Goal: Task Accomplishment & Management: Use online tool/utility

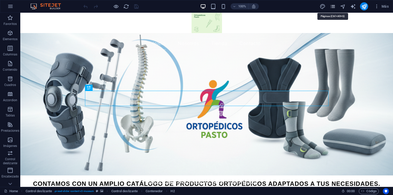
click at [336, 7] on icon "pages" at bounding box center [333, 7] width 6 height 6
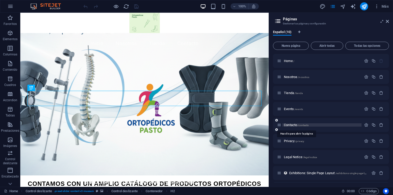
click at [289, 125] on span "Contacto /contacto" at bounding box center [296, 125] width 25 height 4
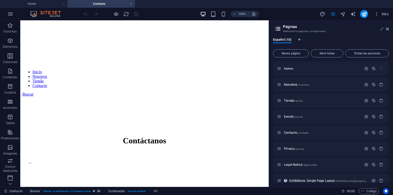
scroll to position [95, 0]
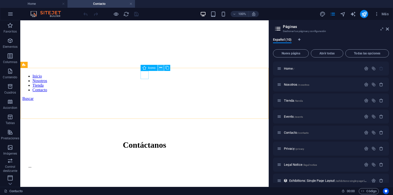
click at [160, 68] on icon at bounding box center [161, 67] width 3 height 5
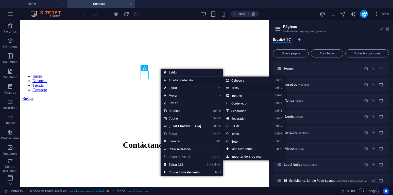
drag, startPoint x: 238, startPoint y: 88, endPoint x: 198, endPoint y: 110, distance: 45.2
click at [238, 88] on link "Ctrl 2 Texto" at bounding box center [245, 88] width 43 height 8
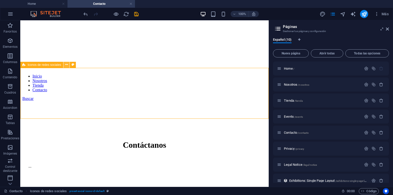
click at [67, 66] on icon at bounding box center [66, 64] width 3 height 5
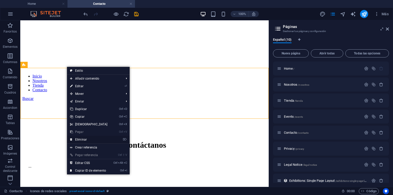
click at [84, 138] on link "⌦ Eliminar" at bounding box center [89, 140] width 44 height 8
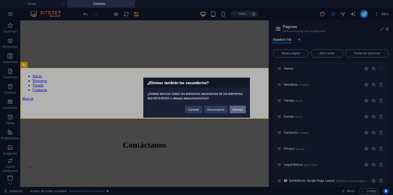
click at [240, 111] on button "Eliminar" at bounding box center [238, 109] width 16 height 8
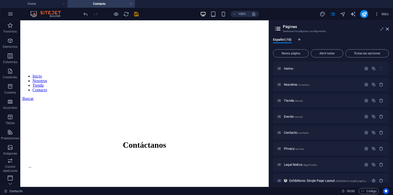
click at [269, 73] on div at bounding box center [269, 103] width 1 height 166
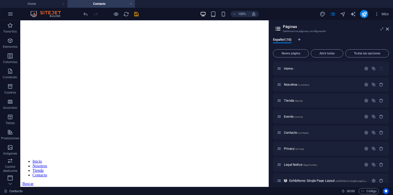
scroll to position [9, 0]
click at [269, 52] on aside "Páginas Gestionar tus páginas y configuración Español (10) Nueva página Abrir t…" at bounding box center [331, 103] width 124 height 166
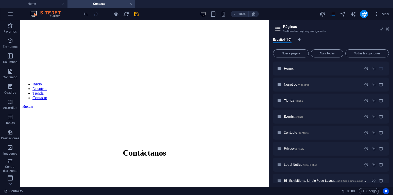
scroll to position [100, 0]
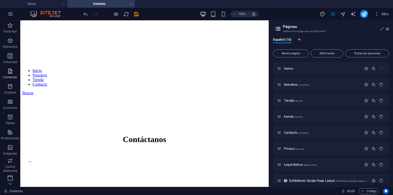
click at [12, 77] on p "Contenido" at bounding box center [10, 77] width 14 height 4
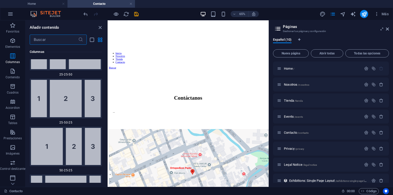
scroll to position [857, 0]
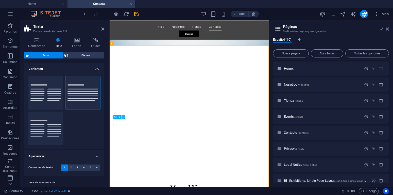
click at [123, 117] on icon at bounding box center [124, 116] width 2 height 3
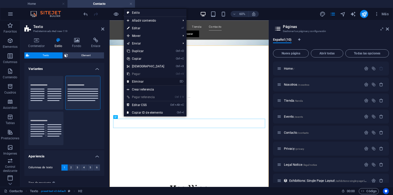
click at [140, 81] on link "⌦ Eliminar" at bounding box center [146, 82] width 44 height 8
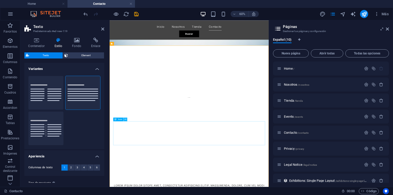
click at [125, 119] on icon at bounding box center [126, 119] width 2 height 3
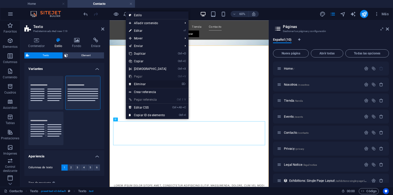
drag, startPoint x: 146, startPoint y: 84, endPoint x: 65, endPoint y: 109, distance: 84.3
click at [146, 84] on link "⌦ Eliminar" at bounding box center [148, 84] width 44 height 8
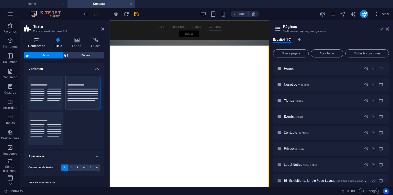
click at [38, 41] on icon at bounding box center [36, 40] width 24 height 5
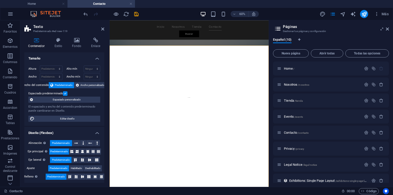
click at [65, 93] on label at bounding box center [65, 93] width 5 height 5
click at [0, 0] on input "Espaciado predeterminado" at bounding box center [0, 0] width 0 height 0
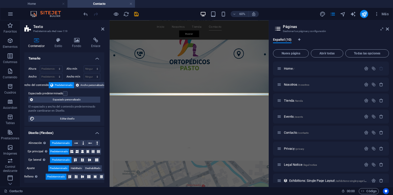
scroll to position [13, 0]
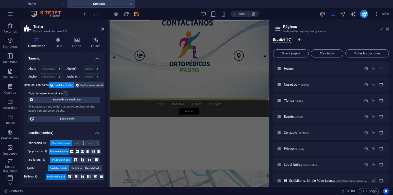
click at [64, 93] on label at bounding box center [65, 93] width 5 height 5
click at [0, 0] on input "Espaciado predeterminado" at bounding box center [0, 0] width 0 height 0
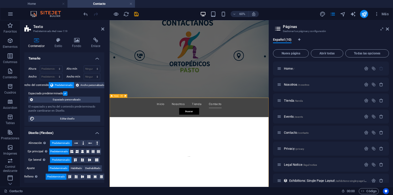
click at [88, 13] on icon "undo" at bounding box center [86, 14] width 6 height 6
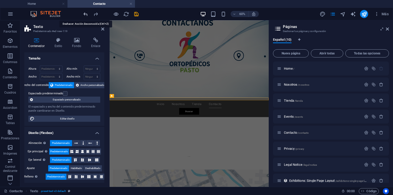
click at [88, 13] on icon "undo" at bounding box center [86, 14] width 6 height 6
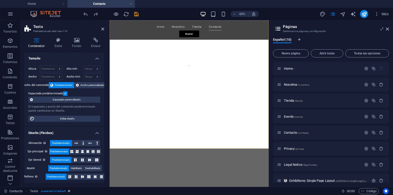
scroll to position [179, 0]
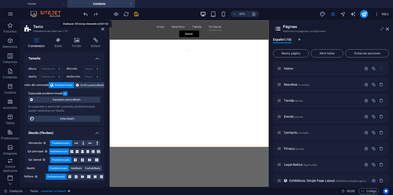
click at [87, 14] on icon "undo" at bounding box center [86, 14] width 6 height 6
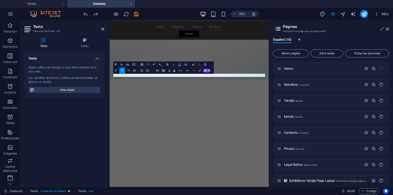
click at [198, 64] on icon "button" at bounding box center [199, 64] width 2 height 2
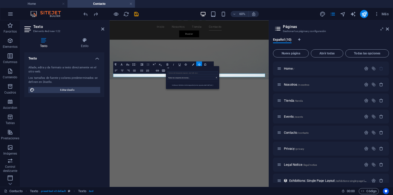
click at [390, 28] on aside "Páginas Gestionar tus páginas y configuración Español (10) Nueva página Abrir t…" at bounding box center [331, 103] width 124 height 166
drag, startPoint x: 388, startPoint y: 29, endPoint x: 205, endPoint y: 30, distance: 182.6
click at [388, 29] on icon at bounding box center [387, 29] width 3 height 4
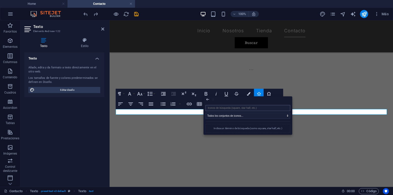
click at [218, 108] on input "search" at bounding box center [248, 108] width 85 height 6
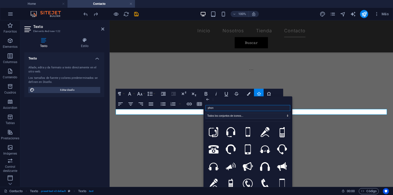
type input "phone"
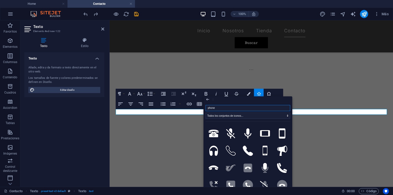
scroll to position [73, 0]
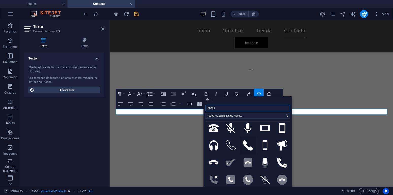
click at [248, 144] on icon at bounding box center [248, 145] width 10 height 10
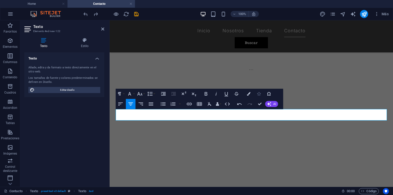
click at [257, 93] on icon "button" at bounding box center [259, 94] width 4 height 4
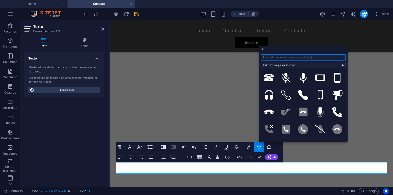
scroll to position [129, 0]
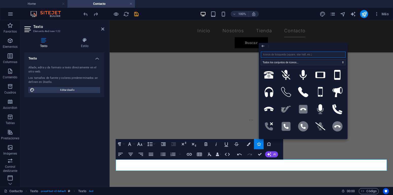
click at [272, 54] on input "search" at bounding box center [303, 55] width 85 height 6
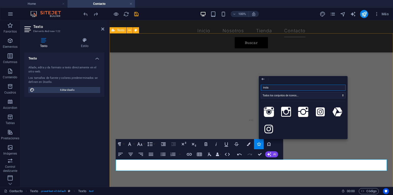
scroll to position [0, 0]
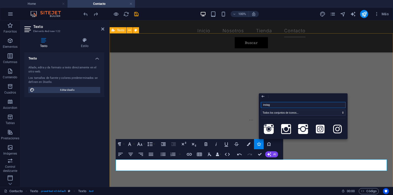
type input "instagr"
click at [337, 128] on icon at bounding box center [338, 129] width 9 height 10
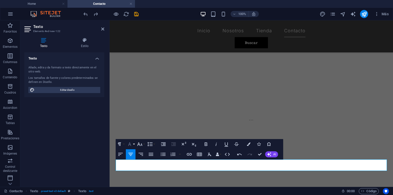
click at [135, 145] on button "Font Family" at bounding box center [131, 144] width 10 height 10
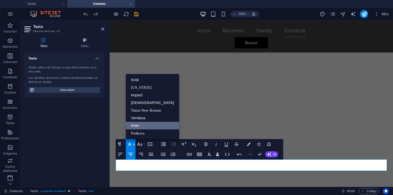
click at [142, 125] on link "Inter" at bounding box center [152, 126] width 53 height 8
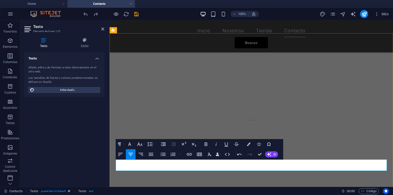
drag, startPoint x: 262, startPoint y: 168, endPoint x: 251, endPoint y: 169, distance: 11.2
click at [210, 156] on icon "button" at bounding box center [210, 154] width 6 height 6
click at [210, 157] on icon "button" at bounding box center [210, 154] width 6 height 6
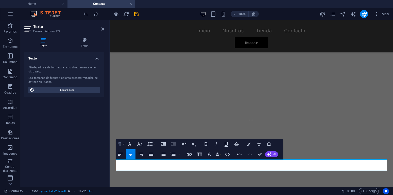
click at [123, 144] on button "Paragraph Format" at bounding box center [121, 144] width 10 height 10
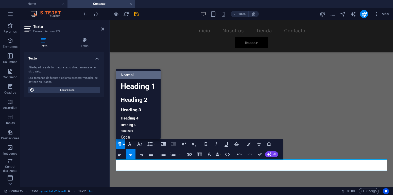
click at [133, 75] on link "Normal" at bounding box center [138, 75] width 45 height 8
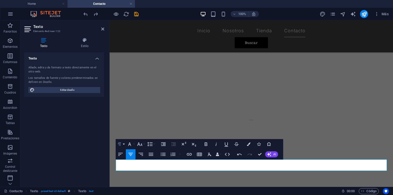
click at [125, 143] on button "Paragraph Format" at bounding box center [121, 144] width 10 height 10
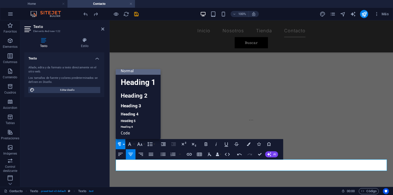
scroll to position [4, 0]
click at [125, 133] on link "Code" at bounding box center [138, 133] width 45 height 8
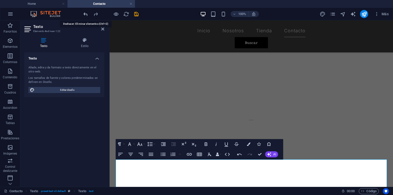
click at [84, 11] on icon "undo" at bounding box center [86, 14] width 6 height 6
click at [85, 14] on icon "undo" at bounding box center [86, 14] width 6 height 6
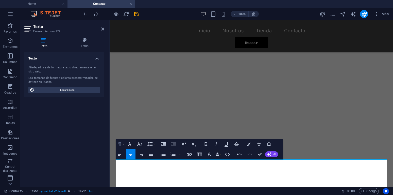
click at [122, 142] on icon "button" at bounding box center [120, 144] width 6 height 6
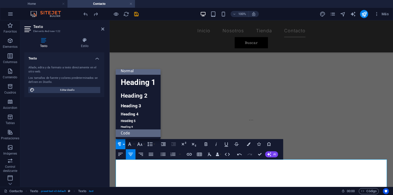
click at [148, 69] on link "Normal" at bounding box center [138, 71] width 45 height 8
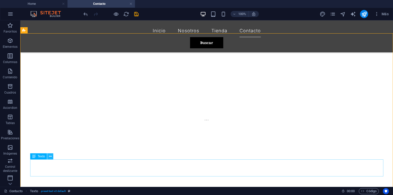
click at [51, 155] on icon at bounding box center [50, 156] width 3 height 5
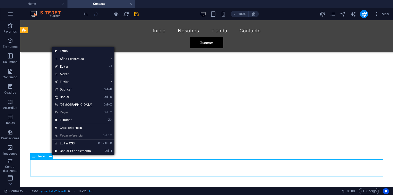
click at [37, 157] on div "Texto" at bounding box center [38, 156] width 17 height 6
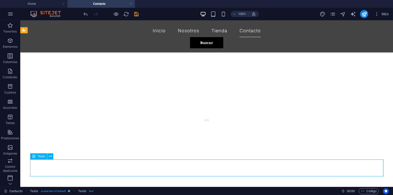
click at [37, 156] on div "Texto" at bounding box center [38, 156] width 17 height 6
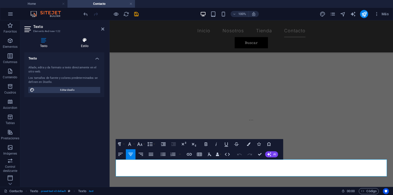
click at [85, 41] on icon at bounding box center [84, 40] width 39 height 5
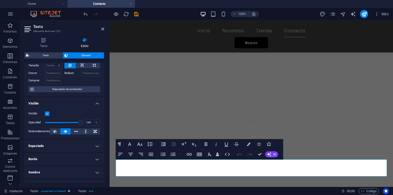
scroll to position [0, 0]
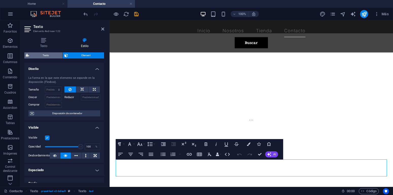
click at [51, 55] on span "Texto" at bounding box center [46, 55] width 30 height 6
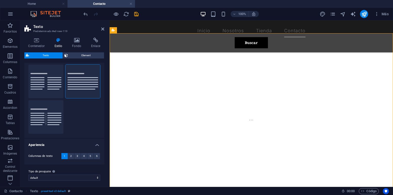
scroll to position [13, 0]
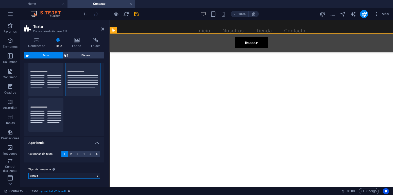
click at [28, 172] on select "default Añadir tipo de preajuste" at bounding box center [64, 175] width 72 height 6
click at [64, 140] on h4 "Apariencia" at bounding box center [64, 141] width 80 height 9
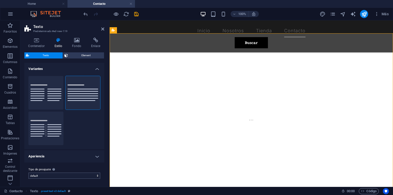
scroll to position [0, 0]
click at [71, 155] on h4 "Apariencia" at bounding box center [64, 156] width 80 height 12
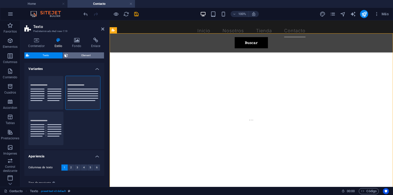
click at [88, 56] on span "Element" at bounding box center [86, 55] width 33 height 6
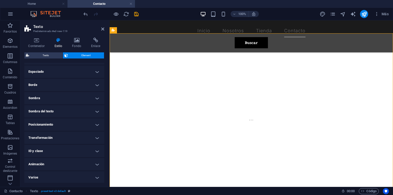
scroll to position [40, 0]
click at [95, 176] on h4 "Varios" at bounding box center [64, 176] width 80 height 12
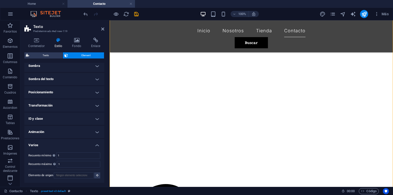
scroll to position [213, 0]
click at [10, 184] on icon at bounding box center [10, 184] width 4 height 2
click at [13, 21] on icon at bounding box center [10, 23] width 7 height 7
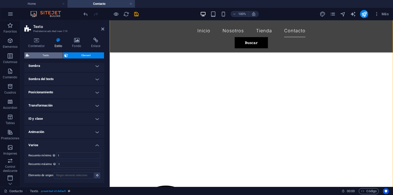
click at [49, 53] on span "Texto" at bounding box center [46, 55] width 30 height 6
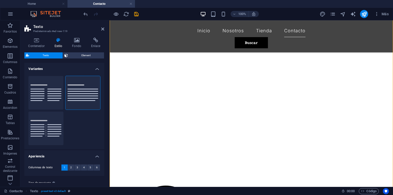
scroll to position [13, 0]
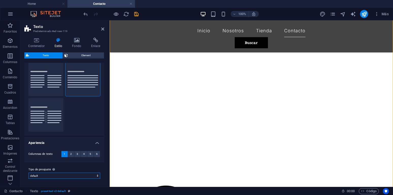
click at [28, 172] on select "default Añadir tipo de preajuste" at bounding box center [64, 175] width 72 height 6
drag, startPoint x: 91, startPoint y: 173, endPoint x: 85, endPoint y: 72, distance: 101.5
click at [102, 94] on div "Variantes Columnas Predeterminado Separador Apariencia Columnas de texto 1 2 3 …" at bounding box center [64, 123] width 80 height 120
click at [39, 43] on h4 "Contenedor" at bounding box center [37, 43] width 26 height 11
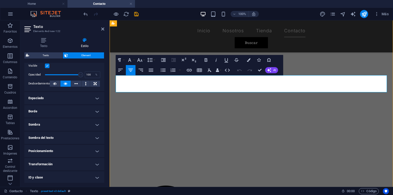
scroll to position [191, 0]
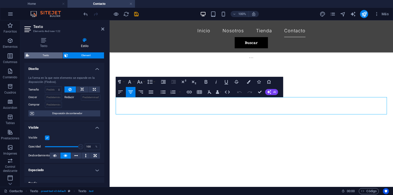
click at [45, 54] on span "Texto" at bounding box center [46, 55] width 30 height 6
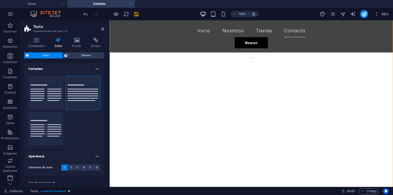
scroll to position [13, 0]
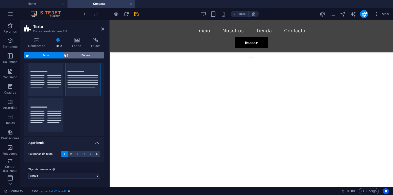
click at [74, 56] on span "Element" at bounding box center [86, 55] width 33 height 6
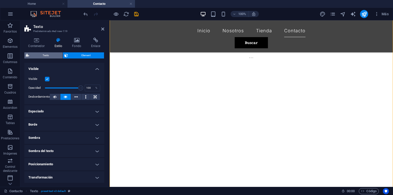
click at [49, 54] on span "Texto" at bounding box center [46, 55] width 30 height 6
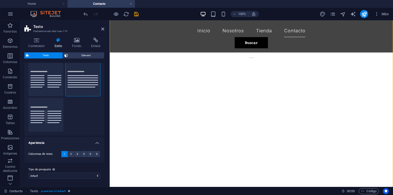
click at [104, 138] on div "Contenedor Estilo Fondo Enlace Tamaño Altura Predeterminado px rem % vh vw Alto…" at bounding box center [64, 110] width 88 height 153
click at [28, 172] on select "default Añadir tipo de preajuste" at bounding box center [64, 175] width 72 height 6
click option "Añadir tipo de preajuste" at bounding box center [0, 0] width 0 height 0
select select "preset-text-v2-default"
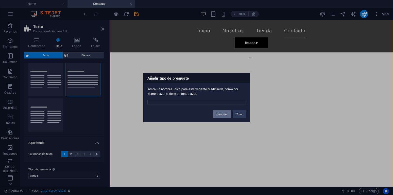
click at [219, 114] on button "Cancelar" at bounding box center [222, 114] width 17 height 8
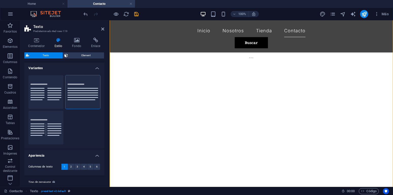
scroll to position [0, 0]
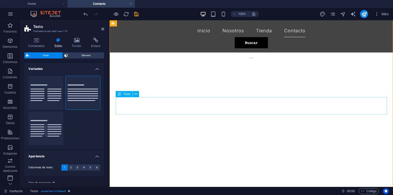
click at [120, 94] on icon at bounding box center [120, 94] width 4 height 6
click at [137, 93] on icon at bounding box center [136, 93] width 3 height 5
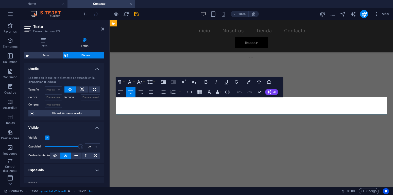
drag, startPoint x: 279, startPoint y: 105, endPoint x: 231, endPoint y: 105, distance: 48.0
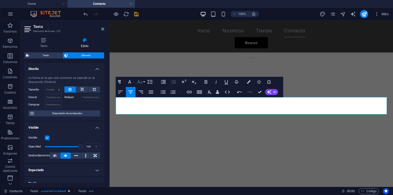
click at [144, 83] on button "Font Size" at bounding box center [141, 82] width 10 height 10
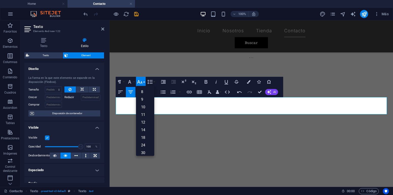
click at [144, 83] on button "Font Size" at bounding box center [141, 82] width 10 height 10
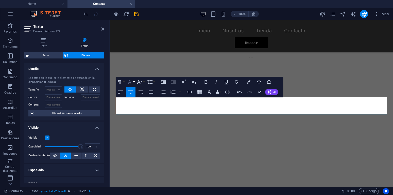
click at [134, 82] on button "Font Family" at bounding box center [131, 82] width 10 height 10
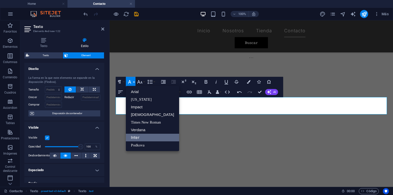
scroll to position [0, 0]
click at [141, 128] on link "Verdana" at bounding box center [152, 130] width 53 height 8
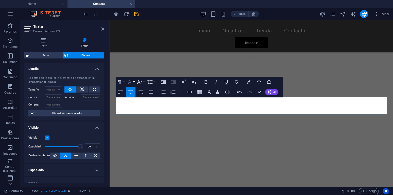
click at [132, 81] on icon "button" at bounding box center [130, 82] width 6 height 6
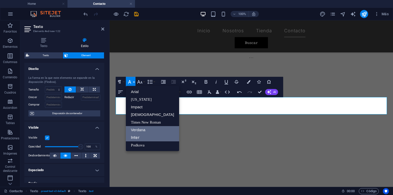
click at [141, 135] on link "Inter" at bounding box center [152, 138] width 53 height 8
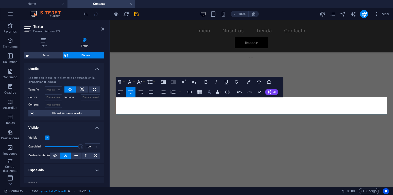
click at [210, 91] on icon "button" at bounding box center [210, 92] width 6 height 6
click at [124, 82] on button "Paragraph Format" at bounding box center [121, 82] width 10 height 10
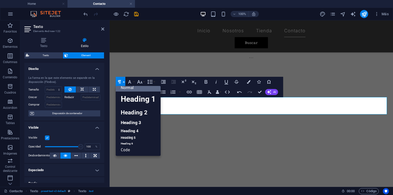
scroll to position [4, 0]
click at [134, 143] on link "Heading 6" at bounding box center [138, 143] width 45 height 5
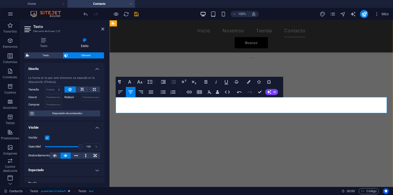
drag, startPoint x: 268, startPoint y: 101, endPoint x: 241, endPoint y: 102, distance: 27.2
click at [125, 82] on button "Paragraph Format" at bounding box center [121, 82] width 10 height 10
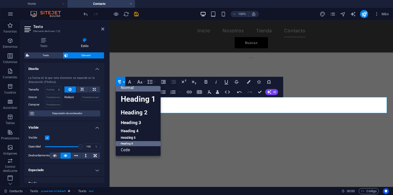
click at [134, 143] on link "Heading 6" at bounding box center [138, 143] width 45 height 5
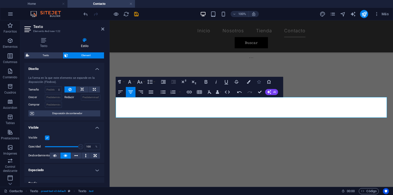
click at [260, 82] on icon "button" at bounding box center [259, 82] width 4 height 4
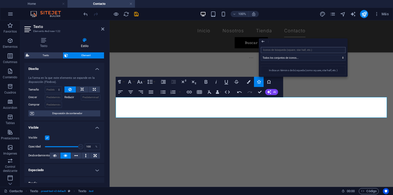
click at [271, 50] on input "search" at bounding box center [303, 50] width 85 height 6
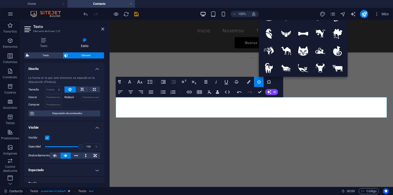
type input "mail"
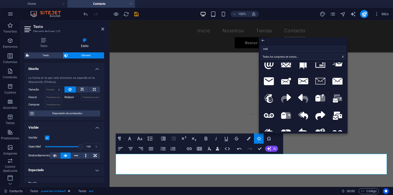
scroll to position [0, 0]
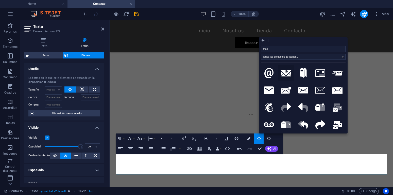
click at [286, 74] on icon at bounding box center [286, 73] width 10 height 7
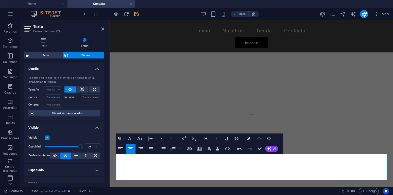
click at [260, 139] on icon "button" at bounding box center [259, 139] width 4 height 4
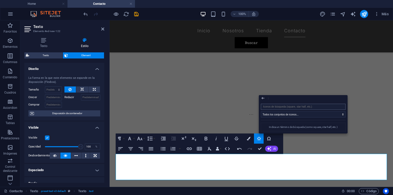
click at [284, 106] on input "search" at bounding box center [303, 107] width 85 height 6
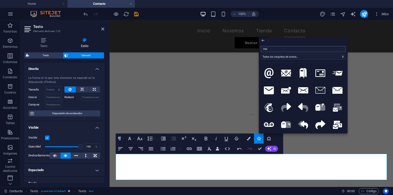
type input "mail"
click at [272, 91] on icon at bounding box center [269, 90] width 10 height 8
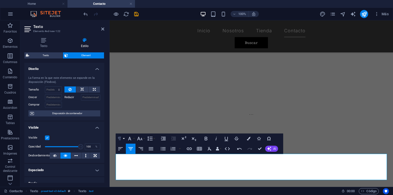
click at [121, 140] on icon "button" at bounding box center [120, 138] width 6 height 6
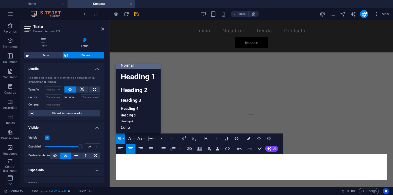
scroll to position [4, 0]
click at [138, 120] on link "Heading 6" at bounding box center [138, 121] width 45 height 5
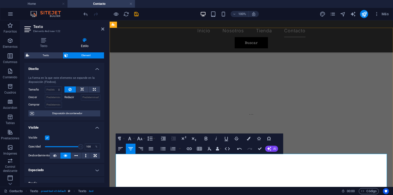
drag, startPoint x: 239, startPoint y: 156, endPoint x: 234, endPoint y: 157, distance: 4.9
drag, startPoint x: 234, startPoint y: 157, endPoint x: 239, endPoint y: 157, distance: 5.4
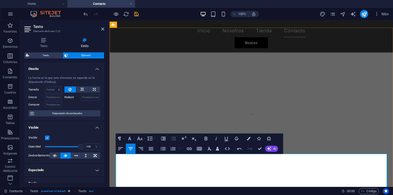
drag, startPoint x: 238, startPoint y: 157, endPoint x: 231, endPoint y: 156, distance: 7.1
drag, startPoint x: 227, startPoint y: 166, endPoint x: 233, endPoint y: 166, distance: 5.3
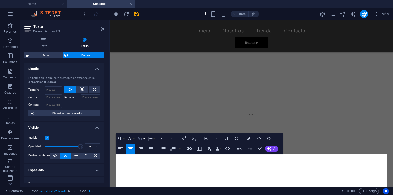
click at [143, 139] on button "Font Size" at bounding box center [141, 138] width 10 height 10
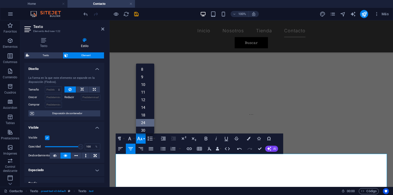
click at [144, 123] on link "24" at bounding box center [145, 123] width 18 height 8
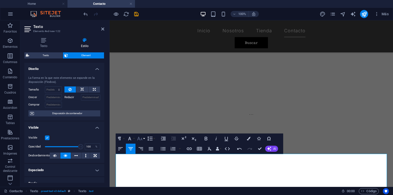
click at [143, 138] on button "Font Size" at bounding box center [141, 138] width 10 height 10
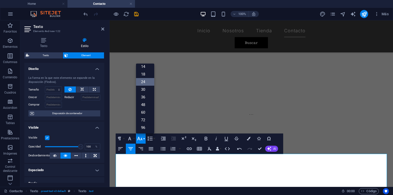
scroll to position [41, 0]
click at [146, 97] on link "36" at bounding box center [145, 97] width 18 height 8
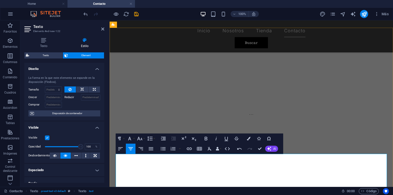
click at [143, 140] on icon "button" at bounding box center [140, 138] width 6 height 6
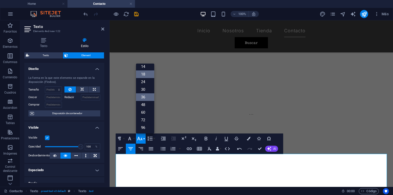
click at [146, 96] on link "36" at bounding box center [145, 97] width 18 height 8
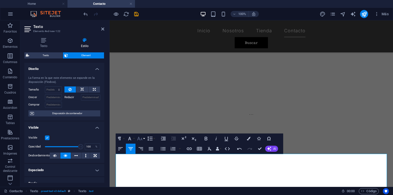
click at [141, 137] on icon "button" at bounding box center [140, 138] width 6 height 6
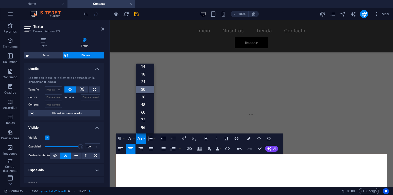
drag, startPoint x: 142, startPoint y: 88, endPoint x: 34, endPoint y: 68, distance: 109.8
click at [142, 88] on link "30" at bounding box center [145, 90] width 18 height 8
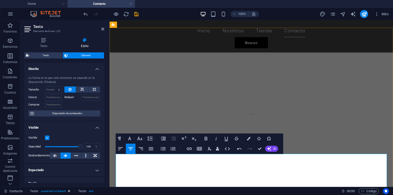
drag, startPoint x: 239, startPoint y: 155, endPoint x: 255, endPoint y: 161, distance: 16.6
click at [142, 138] on icon "button" at bounding box center [140, 138] width 6 height 6
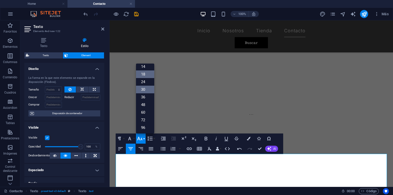
click at [146, 90] on link "30" at bounding box center [145, 90] width 18 height 8
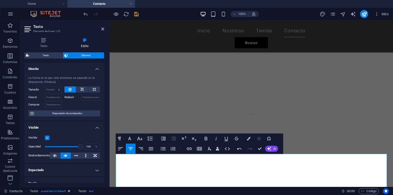
click at [257, 138] on icon "button" at bounding box center [259, 139] width 4 height 4
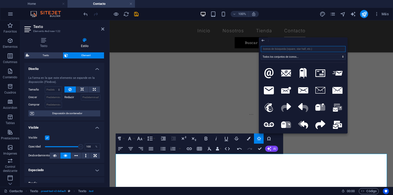
click at [275, 48] on input "search" at bounding box center [303, 49] width 85 height 6
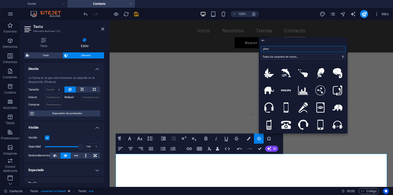
type input "phone"
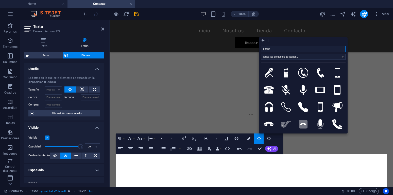
scroll to position [57, 0]
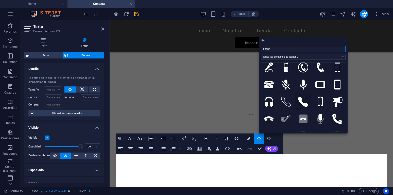
click at [304, 102] on icon at bounding box center [303, 102] width 10 height 10
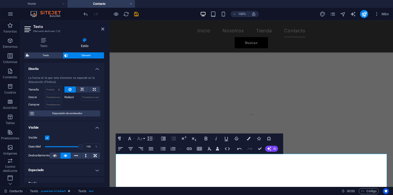
click at [143, 138] on icon "button" at bounding box center [140, 138] width 6 height 6
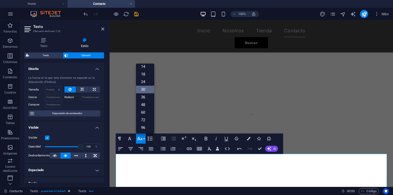
scroll to position [41, 0]
click at [143, 138] on icon "button" at bounding box center [140, 138] width 6 height 6
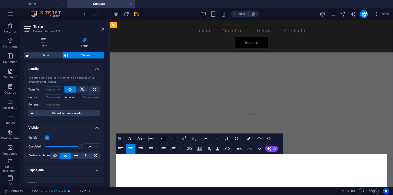
drag, startPoint x: 232, startPoint y: 166, endPoint x: 281, endPoint y: 167, distance: 48.8
click at [141, 139] on icon "button" at bounding box center [140, 138] width 6 height 6
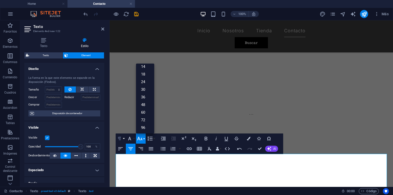
click at [124, 139] on button "Paragraph Format" at bounding box center [121, 138] width 10 height 10
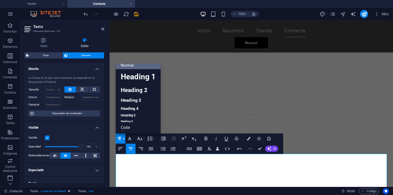
scroll to position [4, 0]
click at [128, 121] on link "Heading 6" at bounding box center [138, 121] width 45 height 5
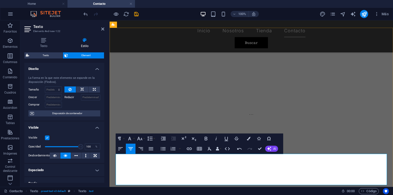
click at [140, 138] on icon "button" at bounding box center [140, 138] width 6 height 6
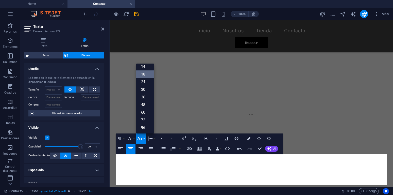
scroll to position [41, 0]
click at [142, 91] on link "30" at bounding box center [145, 90] width 18 height 8
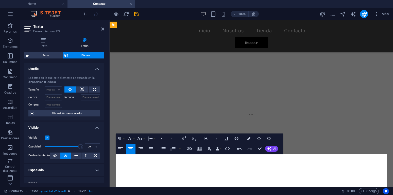
click at [142, 138] on icon "button" at bounding box center [139, 139] width 5 height 4
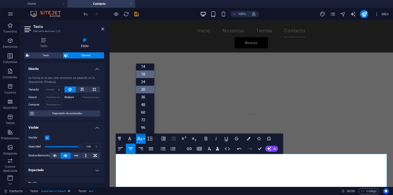
click at [145, 92] on link "30" at bounding box center [145, 90] width 18 height 8
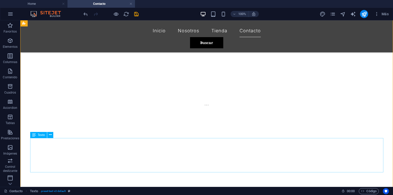
scroll to position [135, 0]
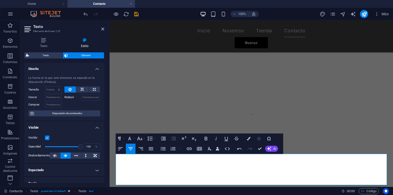
click at [258, 140] on icon "button" at bounding box center [259, 139] width 4 height 4
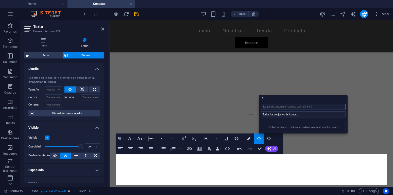
click at [272, 107] on input "search" at bounding box center [303, 107] width 85 height 6
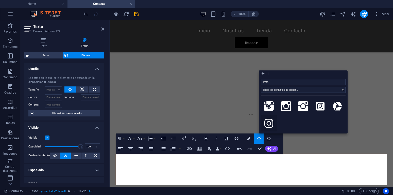
click at [271, 120] on icon at bounding box center [269, 123] width 9 height 10
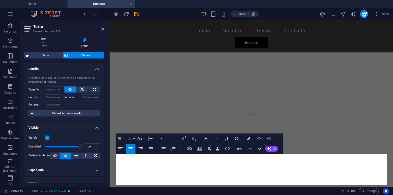
click at [133, 137] on button "Font Family" at bounding box center [131, 138] width 10 height 10
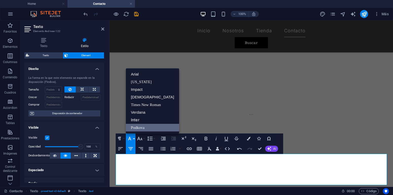
scroll to position [0, 0]
click at [140, 137] on icon "button" at bounding box center [140, 138] width 6 height 6
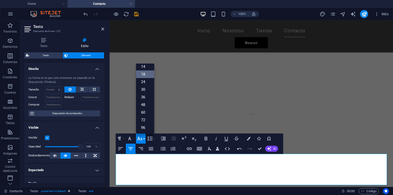
scroll to position [41, 0]
click at [147, 91] on link "30" at bounding box center [145, 90] width 18 height 8
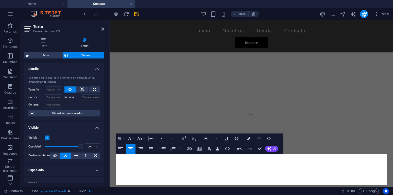
click at [262, 137] on button "Icons" at bounding box center [259, 138] width 10 height 10
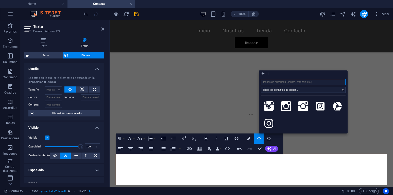
click at [272, 82] on input "search" at bounding box center [303, 82] width 85 height 6
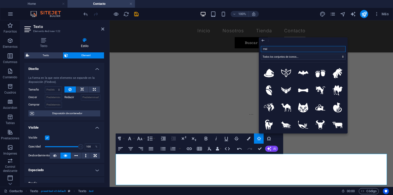
type input "mail"
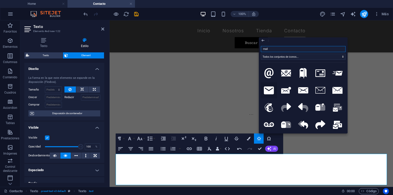
click at [270, 92] on icon at bounding box center [269, 90] width 10 height 8
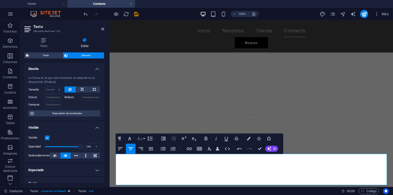
click at [143, 139] on button "Font Size" at bounding box center [141, 138] width 10 height 10
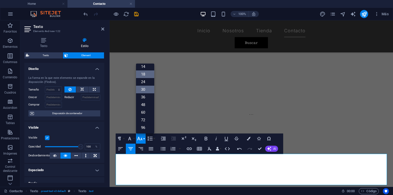
drag, startPoint x: 146, startPoint y: 92, endPoint x: 39, endPoint y: 72, distance: 108.5
click at [146, 92] on link "30" at bounding box center [145, 90] width 18 height 8
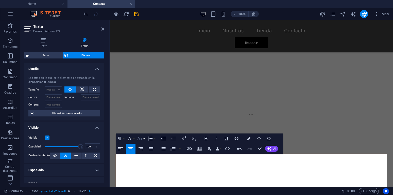
click at [142, 140] on icon "button" at bounding box center [139, 139] width 5 height 4
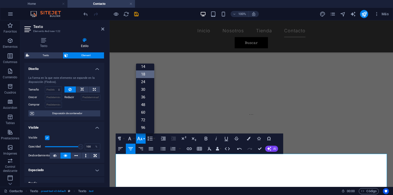
click at [143, 140] on icon "button" at bounding box center [140, 138] width 6 height 6
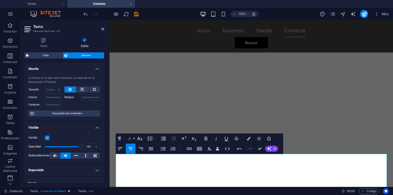
click at [132, 137] on icon "button" at bounding box center [130, 138] width 6 height 6
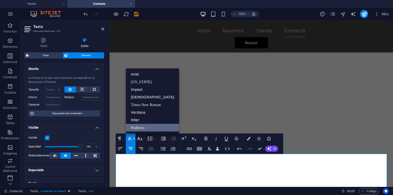
scroll to position [0, 0]
click at [144, 118] on link "Inter" at bounding box center [152, 120] width 53 height 8
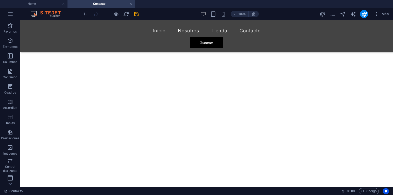
scroll to position [216, 0]
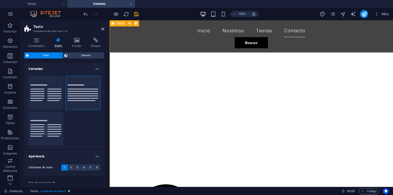
scroll to position [200, 0]
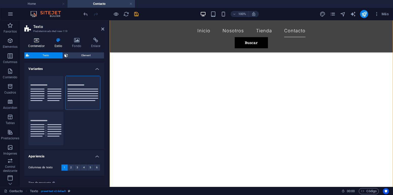
click at [38, 43] on h4 "Contenedor" at bounding box center [37, 43] width 26 height 11
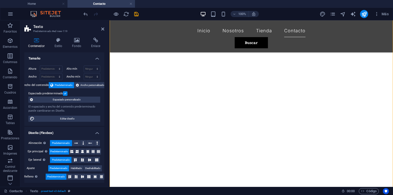
click at [65, 96] on label at bounding box center [65, 93] width 5 height 5
click at [0, 0] on input "Espaciado predeterminado" at bounding box center [0, 0] width 0 height 0
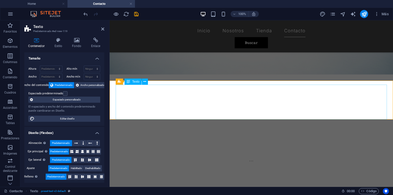
scroll to position [78, 0]
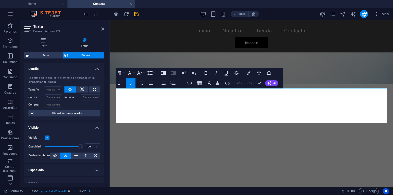
drag, startPoint x: 295, startPoint y: 109, endPoint x: 215, endPoint y: 85, distance: 84.1
click at [143, 72] on icon "button" at bounding box center [140, 73] width 6 height 6
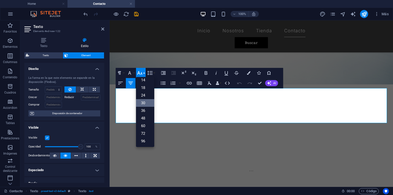
scroll to position [41, 0]
click at [140, 103] on link "30" at bounding box center [145, 103] width 18 height 8
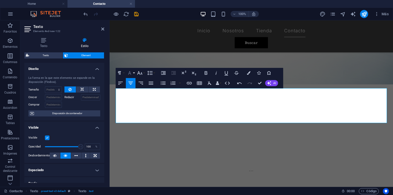
click at [133, 74] on button "Font Family" at bounding box center [131, 73] width 10 height 10
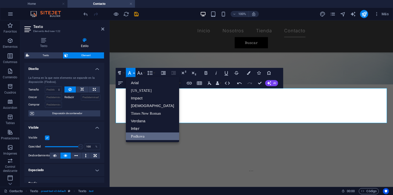
scroll to position [0, 0]
click at [138, 128] on link "Inter" at bounding box center [152, 129] width 53 height 8
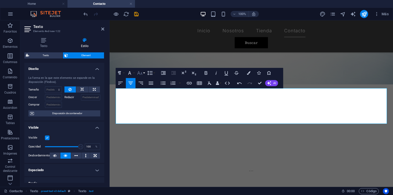
click at [143, 74] on button "Font Size" at bounding box center [141, 73] width 10 height 10
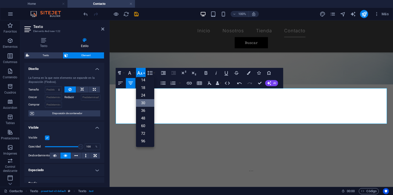
scroll to position [41, 0]
click at [144, 102] on link "30" at bounding box center [145, 103] width 18 height 8
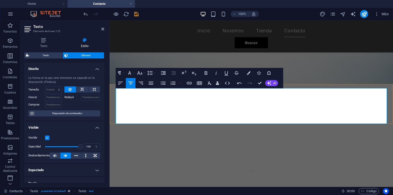
drag, startPoint x: 283, startPoint y: 93, endPoint x: 231, endPoint y: 92, distance: 52.3
click at [124, 71] on button "Paragraph Format" at bounding box center [121, 73] width 10 height 10
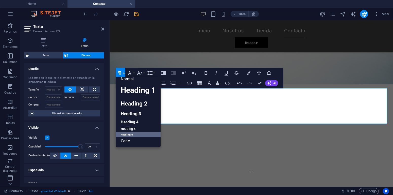
scroll to position [4, 0]
click at [129, 136] on link "Heading 6" at bounding box center [138, 134] width 45 height 5
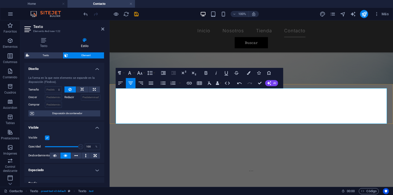
drag, startPoint x: 297, startPoint y: 111, endPoint x: 194, endPoint y: 84, distance: 106.3
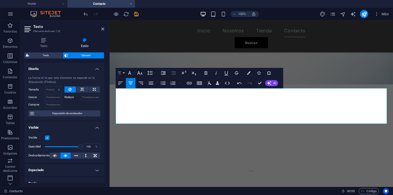
click at [124, 71] on button "Paragraph Format" at bounding box center [121, 73] width 10 height 10
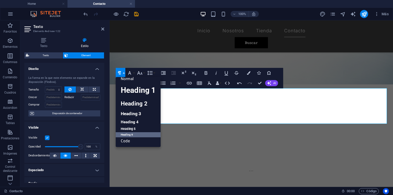
click at [136, 134] on link "Heading 6" at bounding box center [138, 134] width 45 height 5
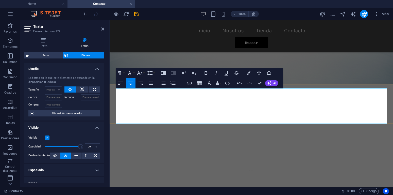
drag, startPoint x: 233, startPoint y: 91, endPoint x: 324, endPoint y: 107, distance: 92.2
click at [123, 73] on button "Paragraph Format" at bounding box center [121, 73] width 10 height 10
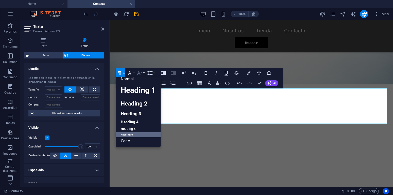
click at [137, 71] on button "Font Size" at bounding box center [141, 73] width 10 height 10
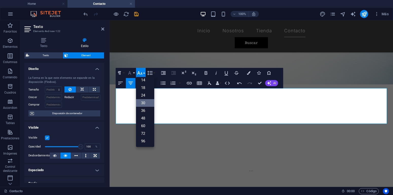
scroll to position [41, 0]
click at [133, 71] on button "Font Family" at bounding box center [131, 73] width 10 height 10
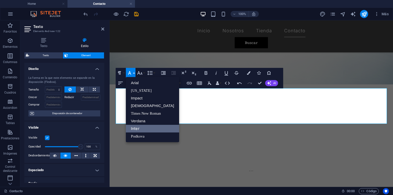
scroll to position [0, 0]
click at [133, 73] on button "Font Family" at bounding box center [131, 73] width 10 height 10
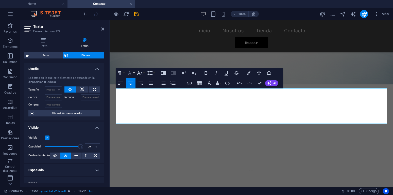
click at [133, 73] on button "Font Family" at bounding box center [131, 73] width 10 height 10
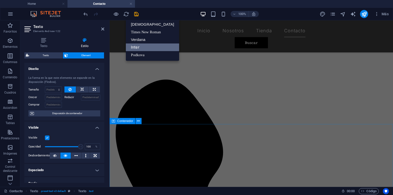
scroll to position [215, 0]
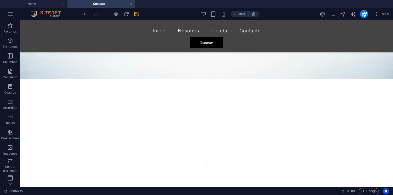
scroll to position [84, 0]
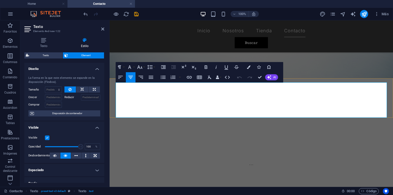
drag, startPoint x: 298, startPoint y: 103, endPoint x: 209, endPoint y: 90, distance: 90.6
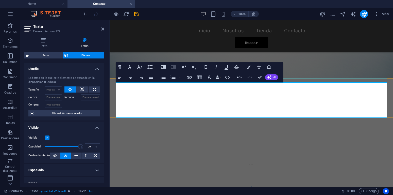
drag, startPoint x: 302, startPoint y: 104, endPoint x: 218, endPoint y: 79, distance: 87.4
drag, startPoint x: 234, startPoint y: 85, endPoint x: 300, endPoint y: 106, distance: 68.6
copy div "16 321 1391     ortopedicos_pasto     ventas@ortopedicospasto.com.co"
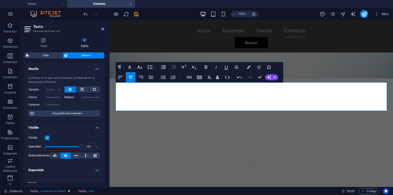
scroll to position [135, 3]
click at [237, 186] on h6 "316 321 1391 ortopedicos_pasto ventas@ortopedicospasto.com.co" at bounding box center [252, 194] width 272 height 17
click at [260, 68] on icon "button" at bounding box center [259, 67] width 4 height 4
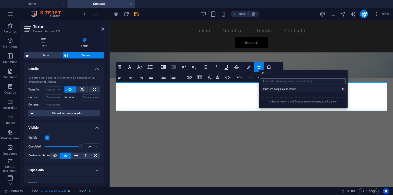
click at [272, 81] on input "search" at bounding box center [303, 81] width 85 height 6
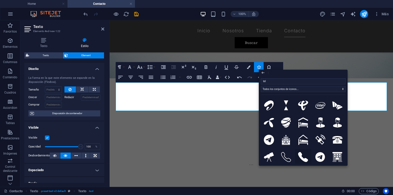
click at [305, 157] on icon at bounding box center [303, 157] width 10 height 10
type input "tel"
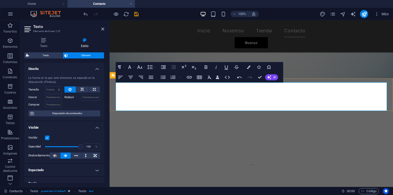
click at [258, 67] on icon "button" at bounding box center [259, 67] width 4 height 4
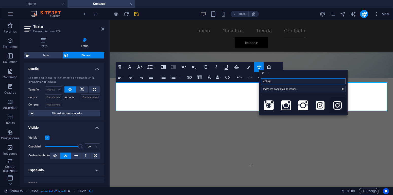
click at [340, 106] on icon at bounding box center [338, 105] width 9 height 10
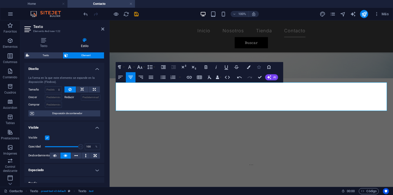
click at [259, 68] on icon "button" at bounding box center [259, 67] width 4 height 4
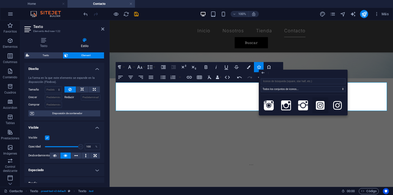
click at [319, 108] on icon at bounding box center [320, 105] width 9 height 10
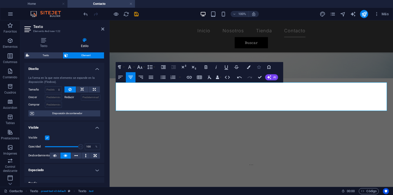
click at [258, 65] on button "Icons" at bounding box center [259, 67] width 10 height 10
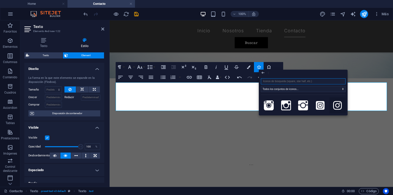
click at [337, 106] on icon at bounding box center [338, 105] width 9 height 10
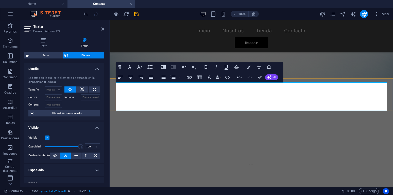
click at [260, 67] on icon "button" at bounding box center [259, 67] width 4 height 4
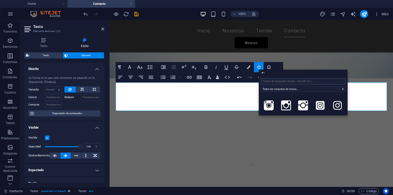
click at [283, 83] on input "search" at bounding box center [303, 81] width 85 height 6
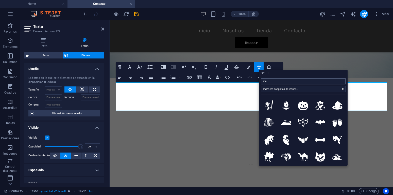
type input "mail"
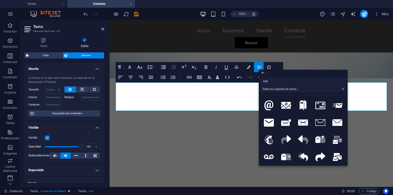
scroll to position [135, 3]
click at [273, 122] on icon at bounding box center [269, 123] width 10 height 8
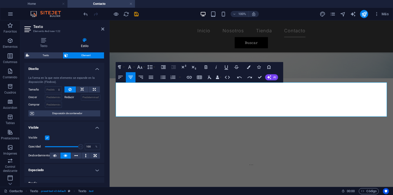
scroll to position [0, 2]
drag, startPoint x: 267, startPoint y: 87, endPoint x: 240, endPoint y: 87, distance: 27.7
copy h6 "[PHONE_NUMBER]"
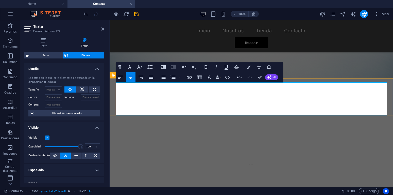
click at [257, 67] on button "Icons" at bounding box center [259, 67] width 10 height 10
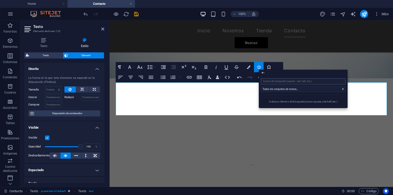
click at [275, 81] on input "search" at bounding box center [303, 81] width 85 height 6
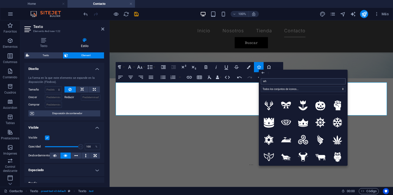
type input "wha"
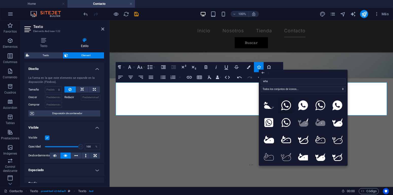
click at [287, 107] on icon at bounding box center [286, 105] width 10 height 10
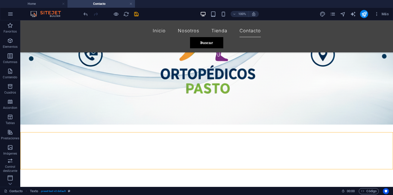
scroll to position [41, 0]
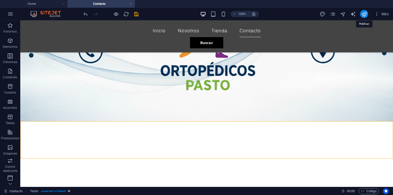
click at [364, 14] on icon "publish" at bounding box center [365, 14] width 6 height 6
